Goal: Navigation & Orientation: Find specific page/section

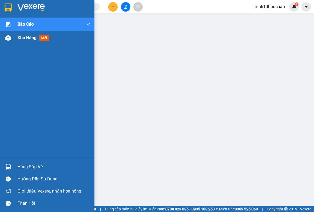
click at [30, 35] on span "Kho hàng" at bounding box center [27, 37] width 19 height 5
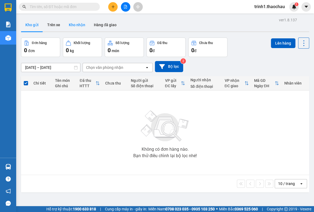
click at [79, 25] on button "Kho nhận" at bounding box center [77, 24] width 25 height 13
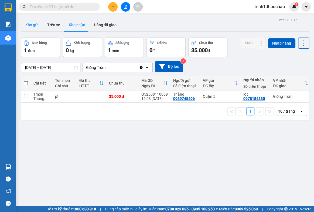
click at [39, 22] on button "Kho gửi" at bounding box center [32, 24] width 22 height 13
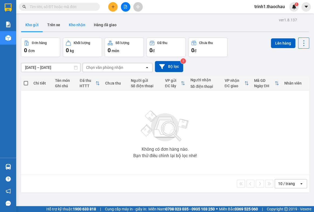
click at [78, 25] on button "Kho nhận" at bounding box center [77, 24] width 25 height 13
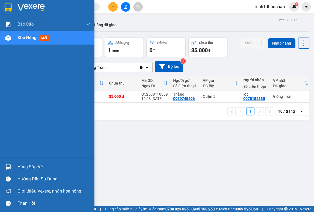
click at [38, 167] on div "Hàng sắp về" at bounding box center [54, 167] width 73 height 8
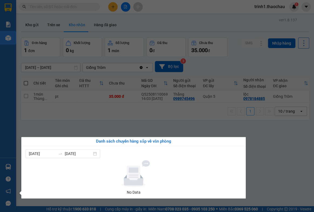
click at [286, 169] on section "Kết quả tìm kiếm ( 0 ) Bộ lọc No Data trinh1.thaochau 1 Báo cáo Báo cáo dòng ti…" at bounding box center [157, 106] width 314 height 212
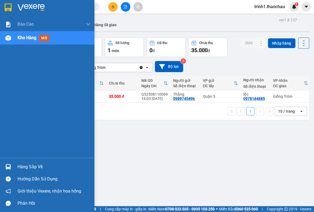
click at [27, 170] on div "Hàng sắp về" at bounding box center [54, 167] width 73 height 8
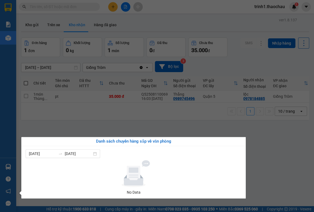
click at [280, 162] on section "Kết quả tìm kiếm ( 0 ) Bộ lọc No Data trinh1.thaochau 1 Báo cáo Báo cáo dòng ti…" at bounding box center [157, 106] width 314 height 212
